Goal: Task Accomplishment & Management: Use online tool/utility

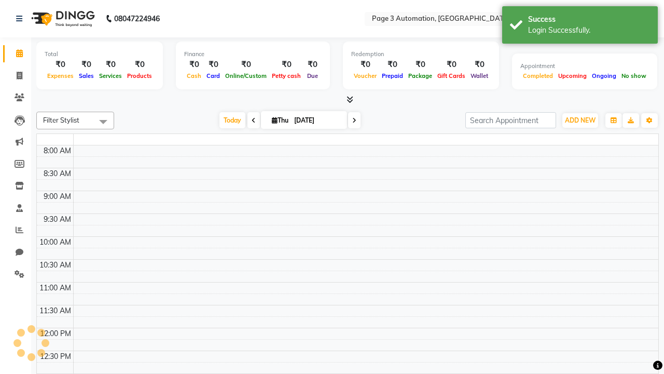
select select "en"
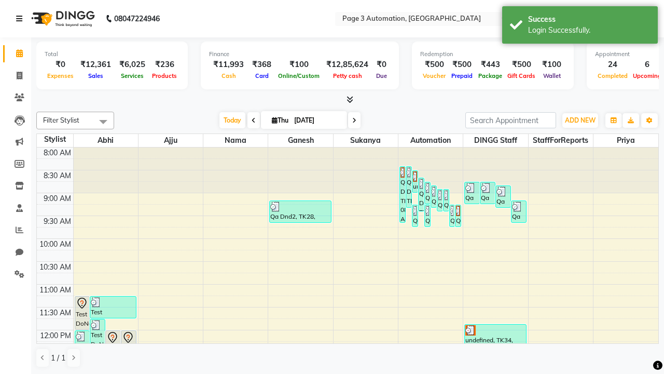
click at [21, 19] on icon at bounding box center [19, 18] width 6 height 7
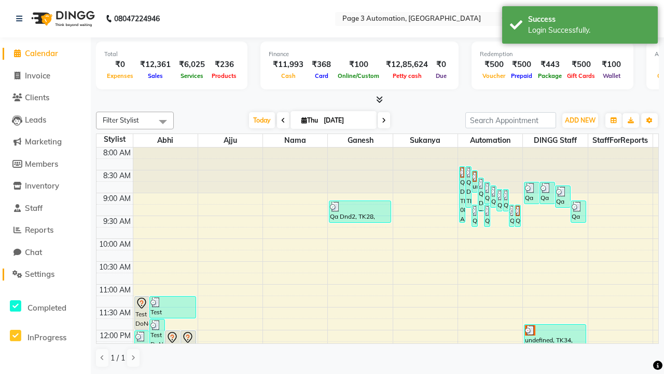
click at [45, 274] on span "Settings" at bounding box center [40, 274] width 30 height 10
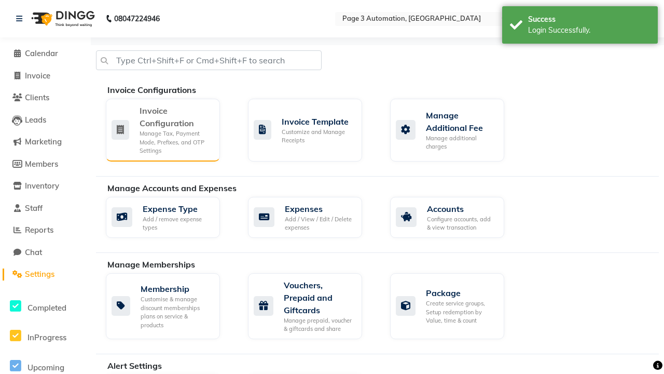
click at [162, 129] on div "Manage Tax, Payment Mode, Prefixes, and OTP Settings" at bounding box center [176, 142] width 72 height 26
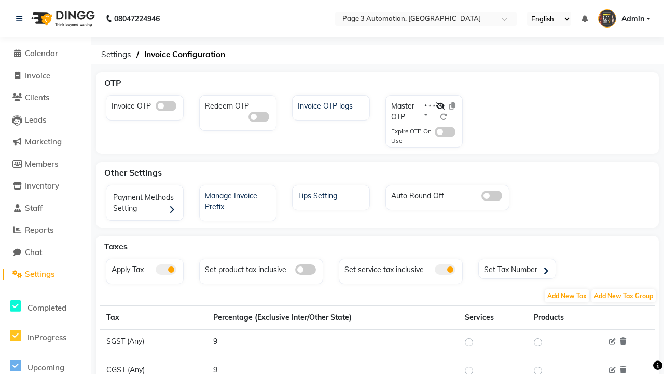
click at [166, 106] on span at bounding box center [166, 106] width 21 height 10
click at [156, 107] on input "checkbox" at bounding box center [156, 107] width 0 height 0
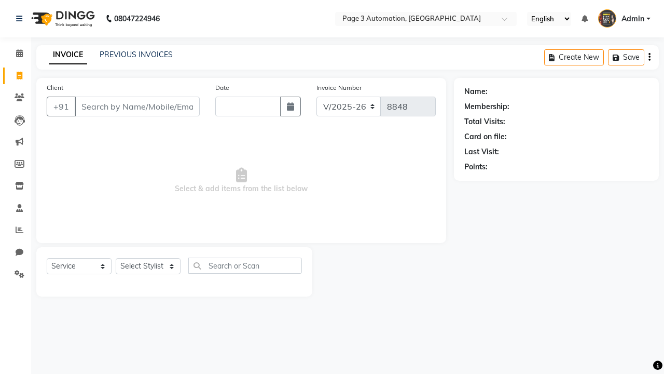
select select "2774"
select select "service"
type input "[DATE]"
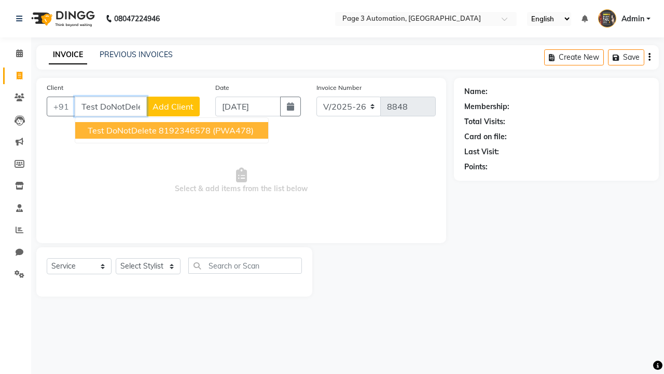
click at [173, 130] on ngb-highlight "8192346578" at bounding box center [185, 130] width 52 height 10
type input "8192346578"
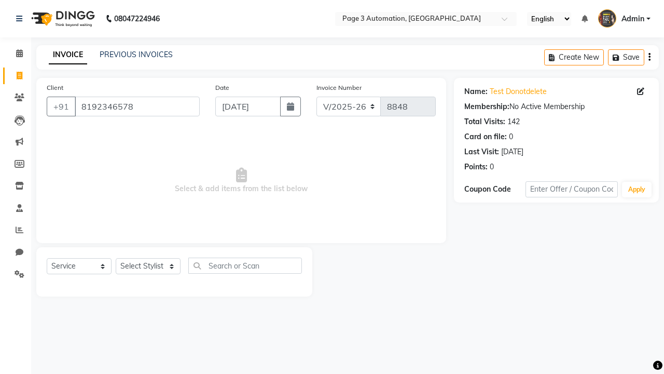
select select "71572"
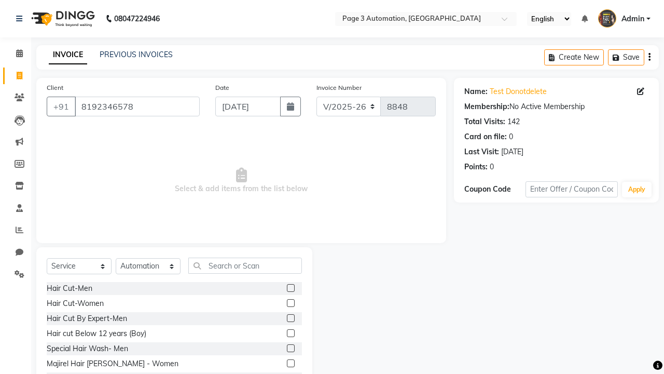
click at [290, 333] on label at bounding box center [291, 333] width 8 height 8
click at [290, 333] on input "checkbox" at bounding box center [290, 333] width 7 height 7
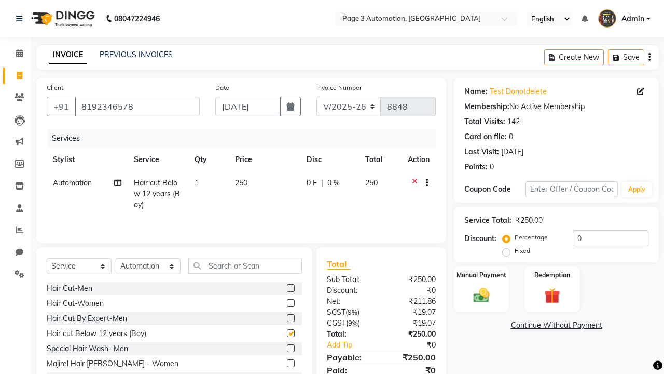
checkbox input "false"
click at [482, 275] on label "Manual Payment" at bounding box center [482, 274] width 52 height 10
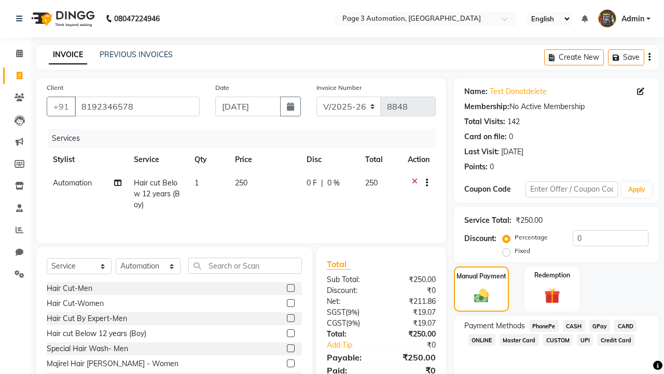
click at [574, 325] on span "CASH" at bounding box center [574, 326] width 22 height 12
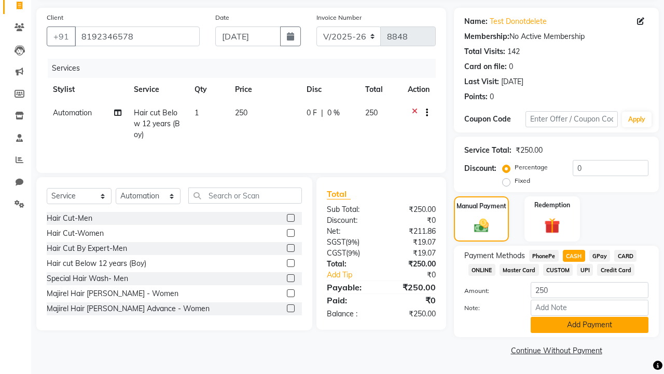
click at [590, 324] on button "Add Payment" at bounding box center [590, 325] width 118 height 16
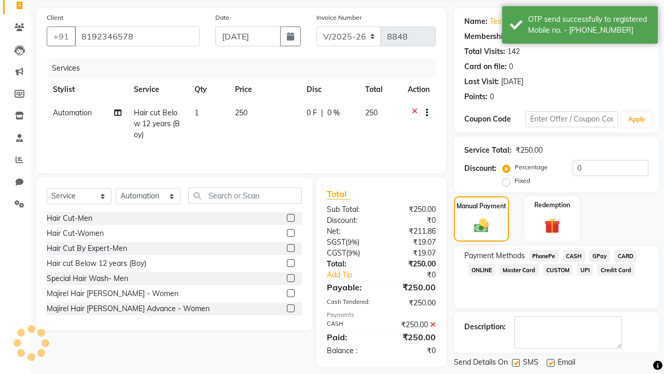
scroll to position [120, 0]
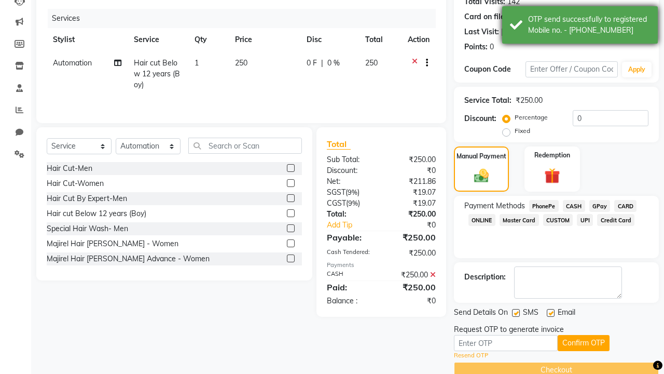
click at [580, 26] on div "OTP send successfully to registered Mobile no. - [PHONE_NUMBER]" at bounding box center [589, 25] width 122 height 22
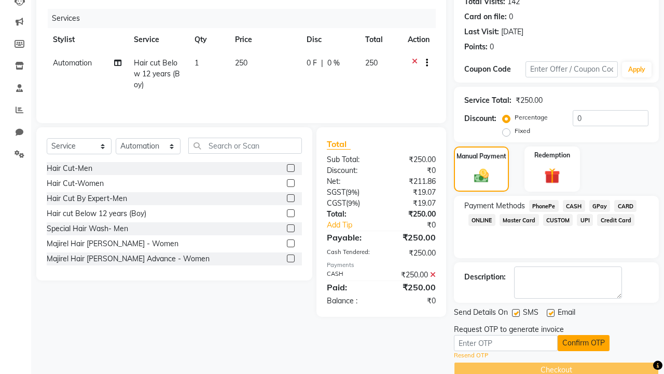
click at [584, 343] on button "Confirm OTP" at bounding box center [584, 343] width 52 height 16
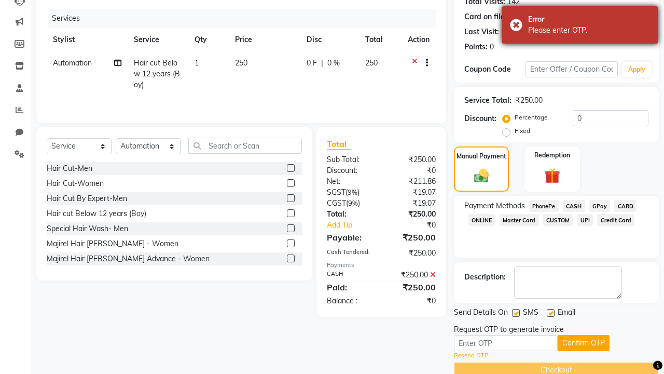
click at [580, 26] on div "Please enter OTP." at bounding box center [589, 30] width 122 height 11
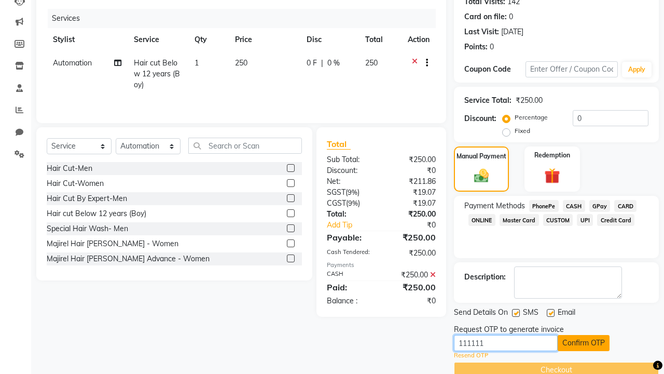
type input "111111"
click at [584, 343] on button "Confirm OTP" at bounding box center [584, 343] width 52 height 16
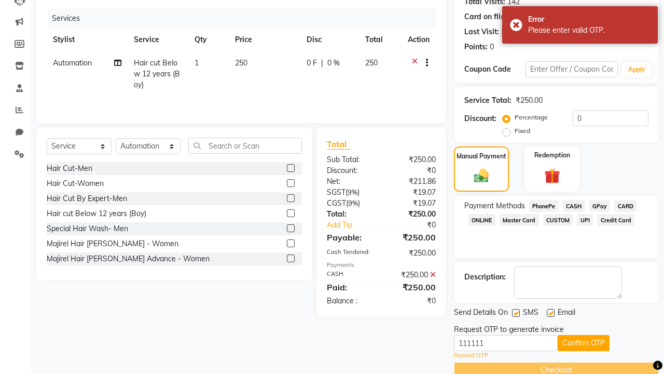
click at [580, 26] on div "Please enter valid OTP." at bounding box center [589, 30] width 122 height 11
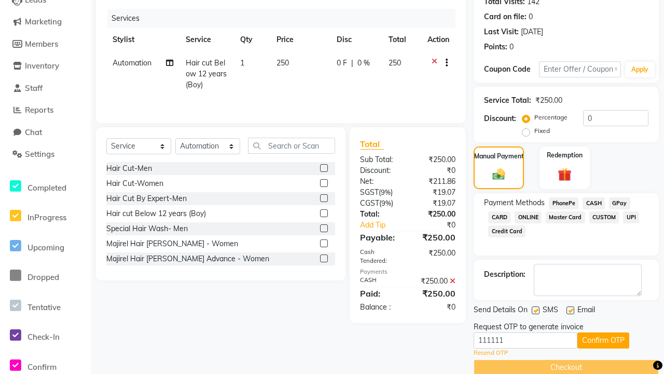
scroll to position [0, 0]
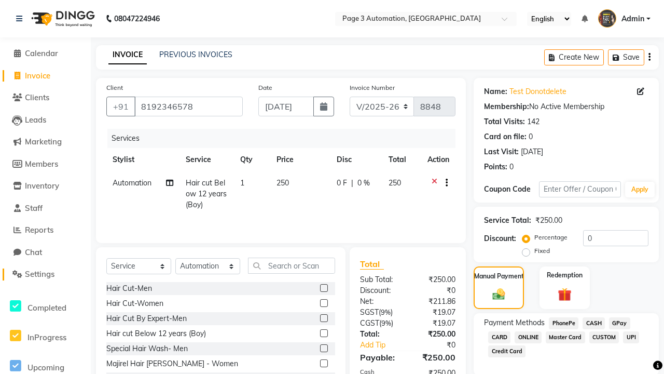
click at [45, 274] on span "Settings" at bounding box center [40, 274] width 30 height 10
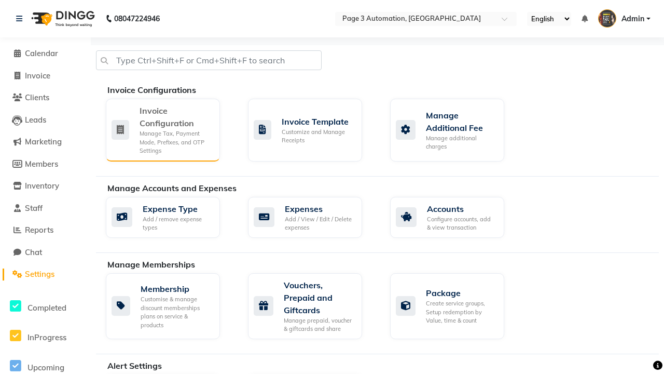
click at [162, 129] on div "Manage Tax, Payment Mode, Prefixes, and OTP Settings" at bounding box center [176, 142] width 72 height 26
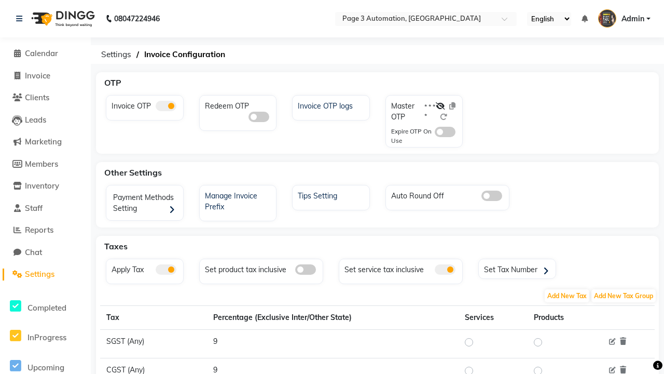
click at [166, 106] on span at bounding box center [166, 106] width 21 height 10
click at [156, 107] on input "checkbox" at bounding box center [156, 107] width 0 height 0
